Goal: Information Seeking & Learning: Learn about a topic

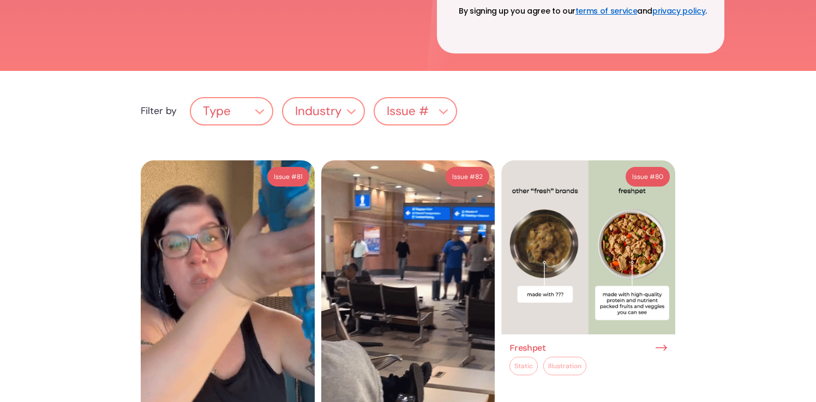
scroll to position [324, 0]
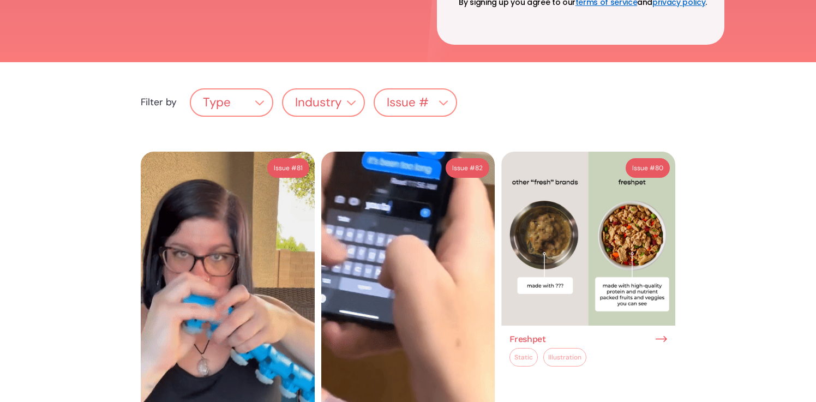
click at [253, 92] on div "Type" at bounding box center [231, 102] width 81 height 21
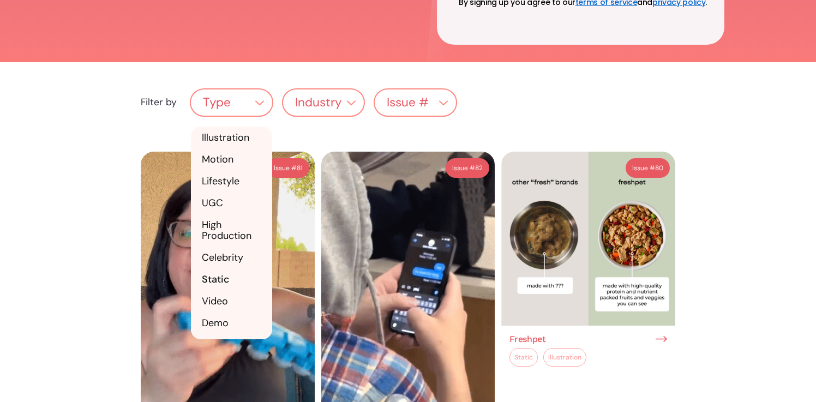
click at [220, 268] on link "Static" at bounding box center [231, 279] width 81 height 22
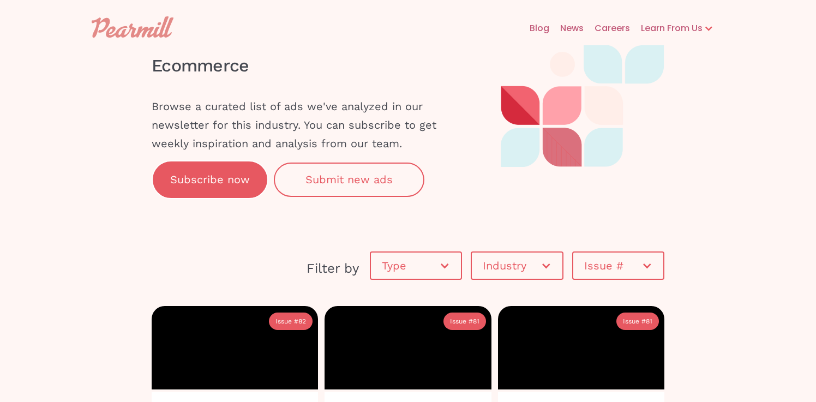
click at [541, 270] on div at bounding box center [546, 265] width 11 height 11
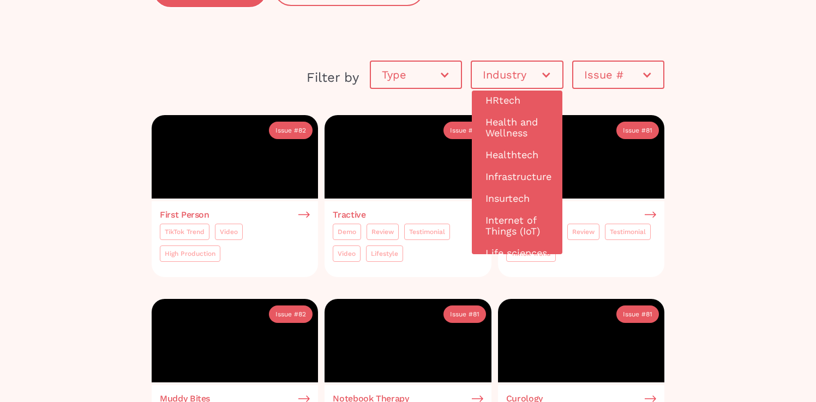
scroll to position [592, 0]
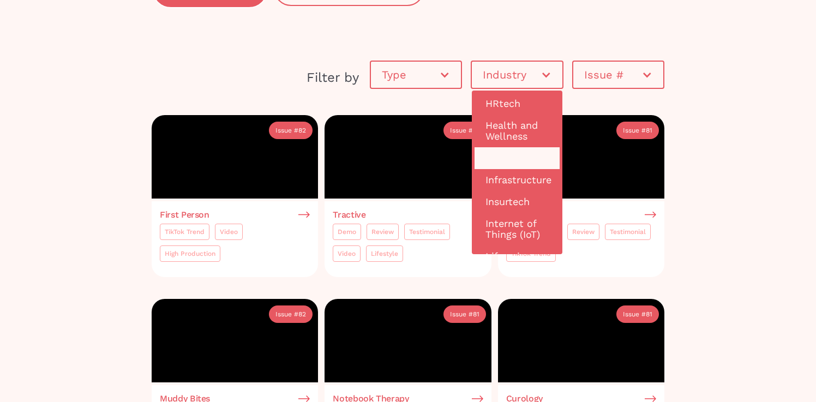
click at [505, 156] on link "Healthtech" at bounding box center [517, 158] width 85 height 22
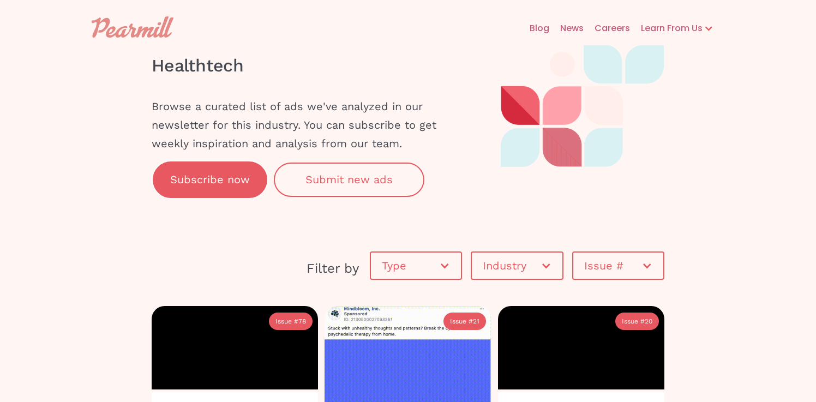
scroll to position [4, 0]
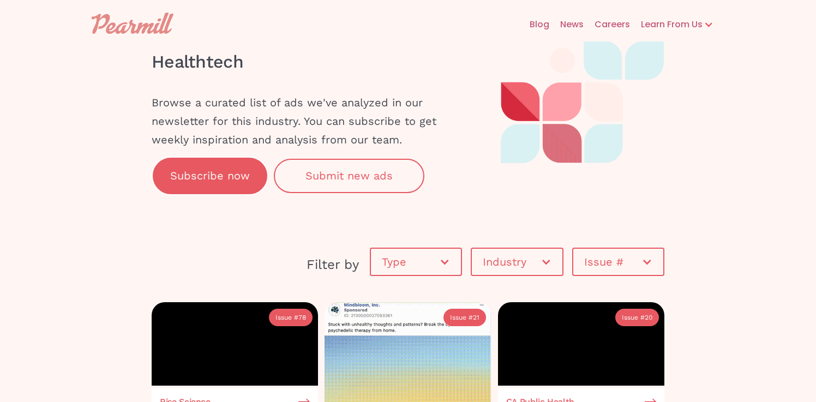
click at [537, 270] on div "Industry" at bounding box center [517, 262] width 90 height 33
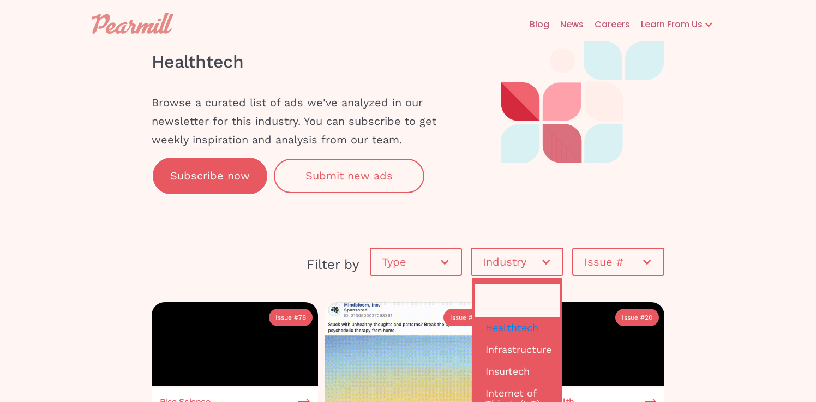
scroll to position [611, 0]
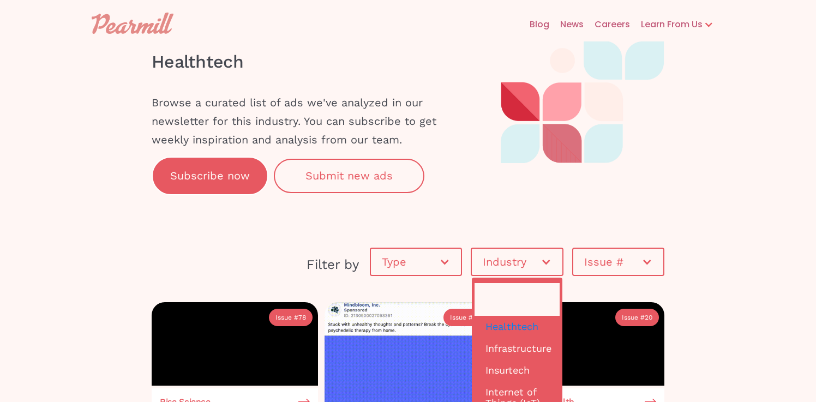
click at [524, 301] on link "Health and Wellness" at bounding box center [517, 299] width 85 height 33
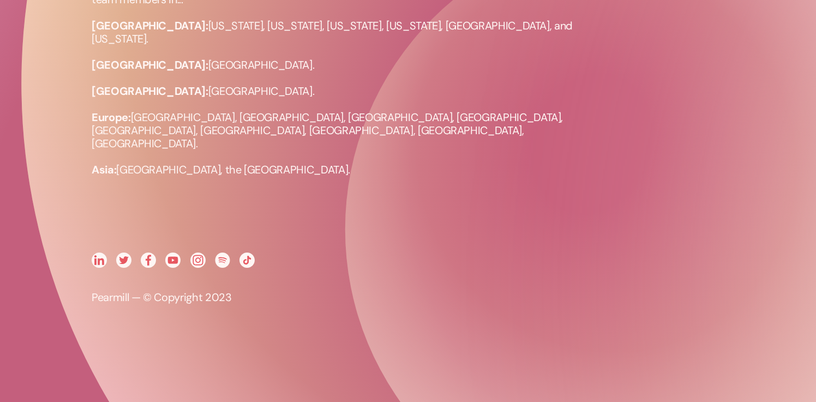
scroll to position [1199, 0]
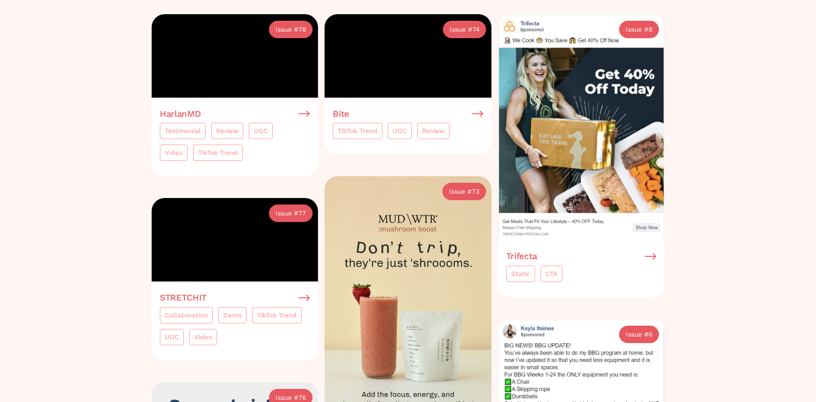
scroll to position [293, 0]
